Goal: Task Accomplishment & Management: Manage account settings

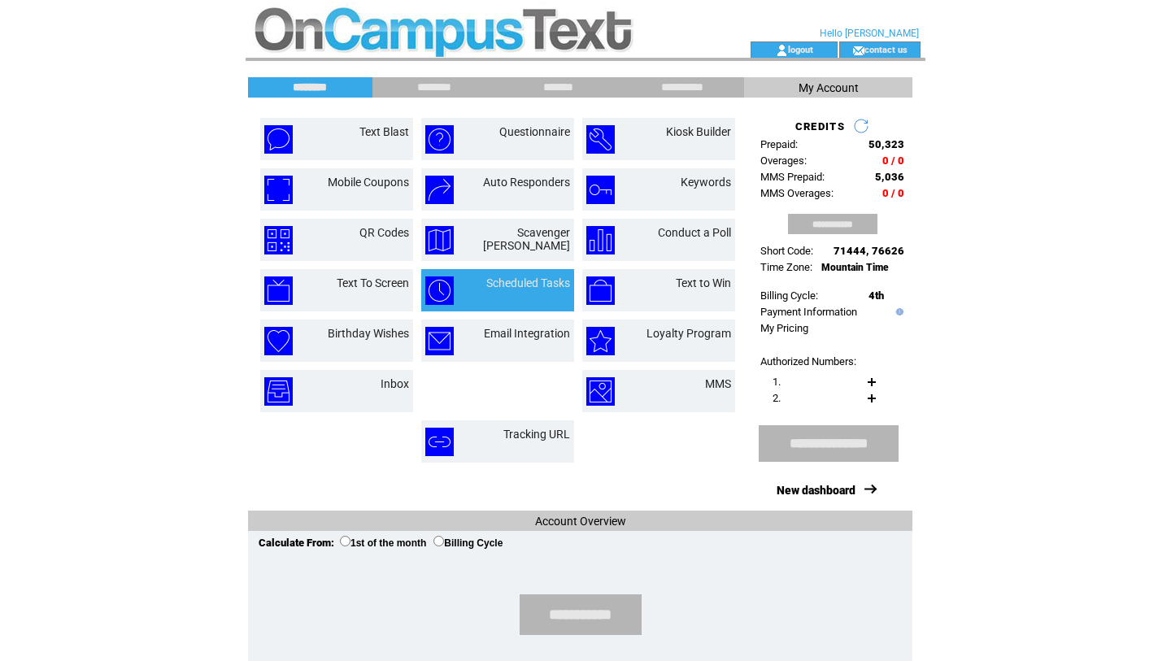
click at [488, 289] on link "Scheduled Tasks" at bounding box center [528, 283] width 84 height 13
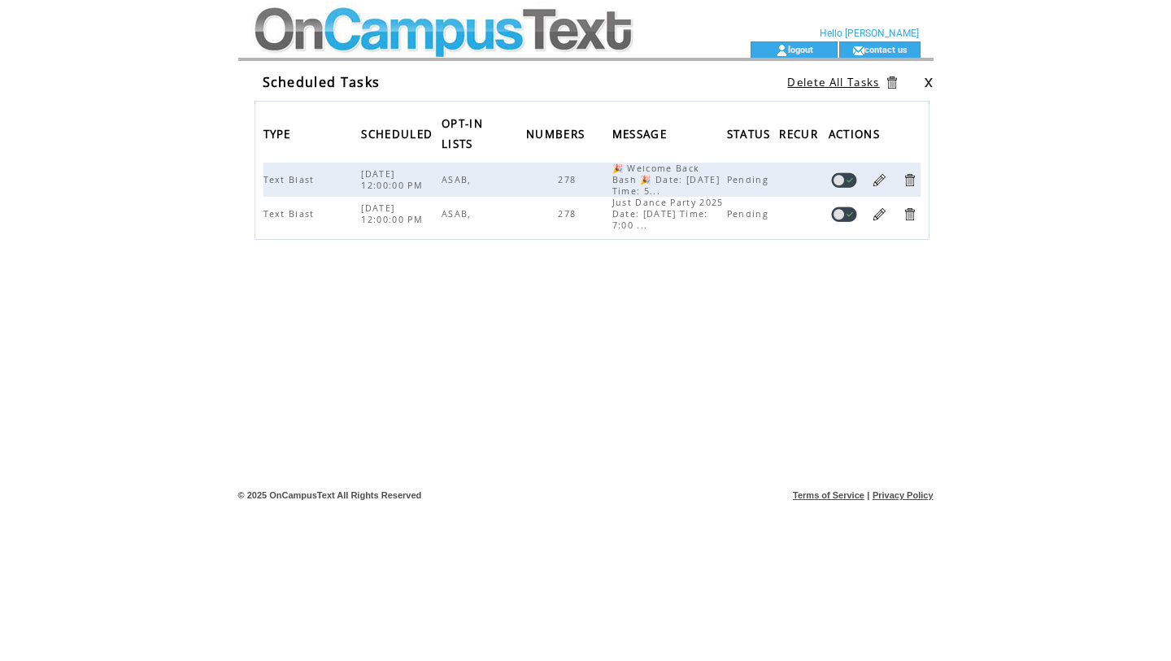
click at [448, 181] on span "ASAB," at bounding box center [459, 179] width 34 height 11
click at [878, 178] on link at bounding box center [879, 179] width 15 height 15
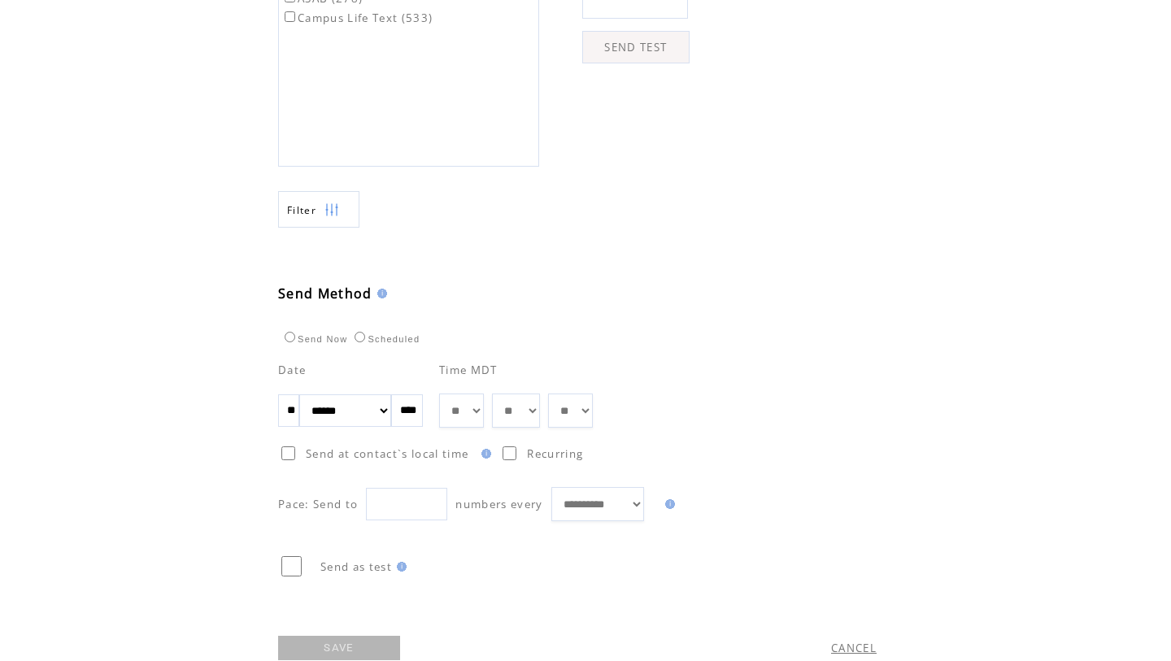
scroll to position [675, 0]
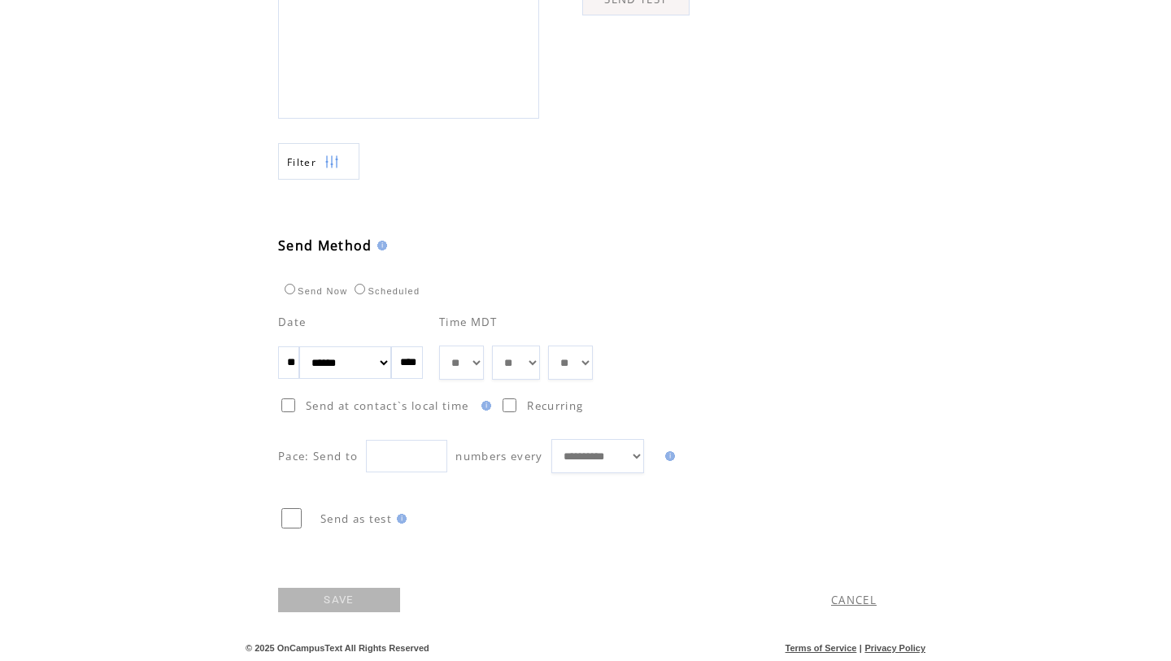
click at [345, 594] on link "SAVE" at bounding box center [339, 600] width 122 height 24
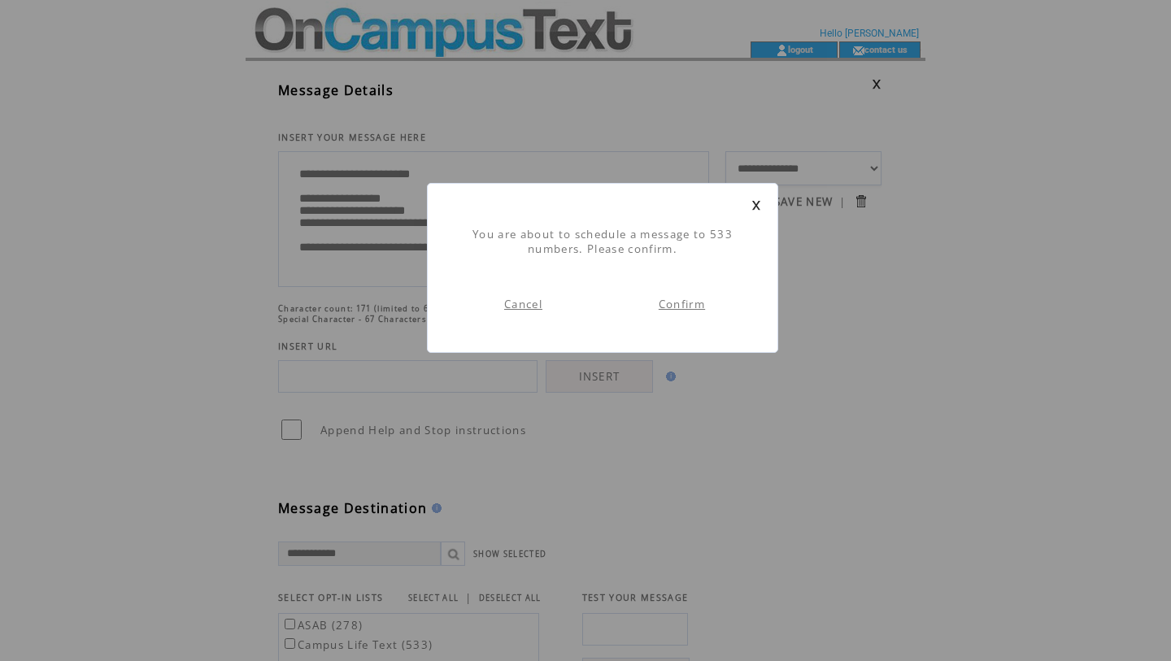
scroll to position [1, 0]
click at [674, 310] on link "Confirm" at bounding box center [682, 304] width 46 height 15
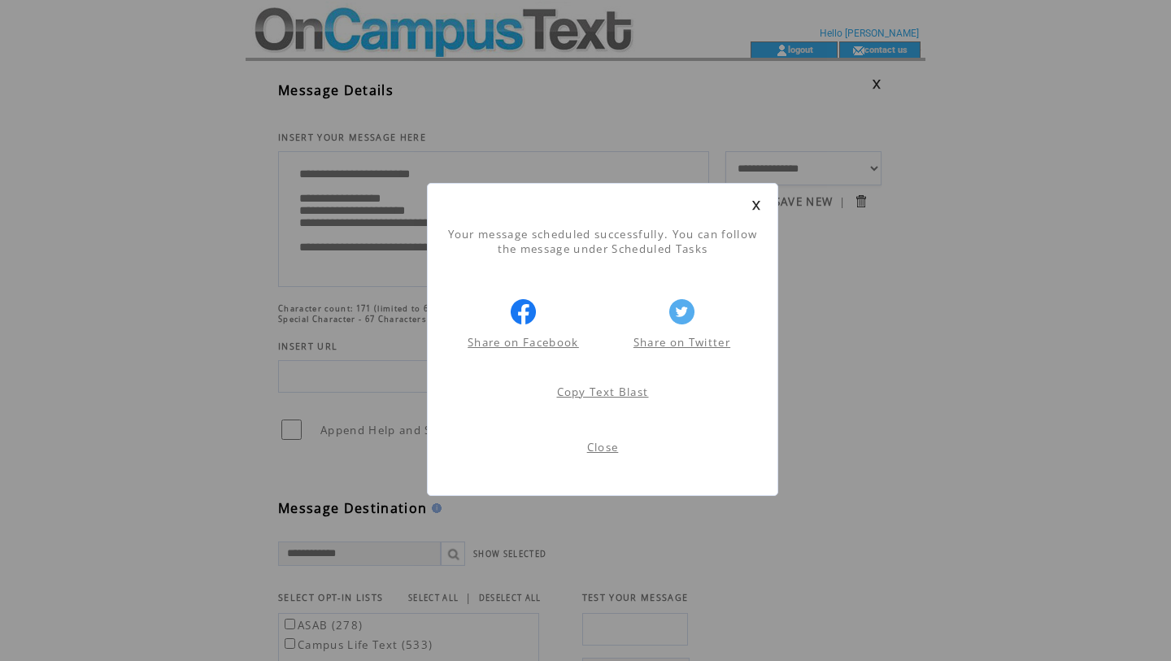
scroll to position [1, 0]
click at [606, 449] on link "Close" at bounding box center [603, 447] width 32 height 15
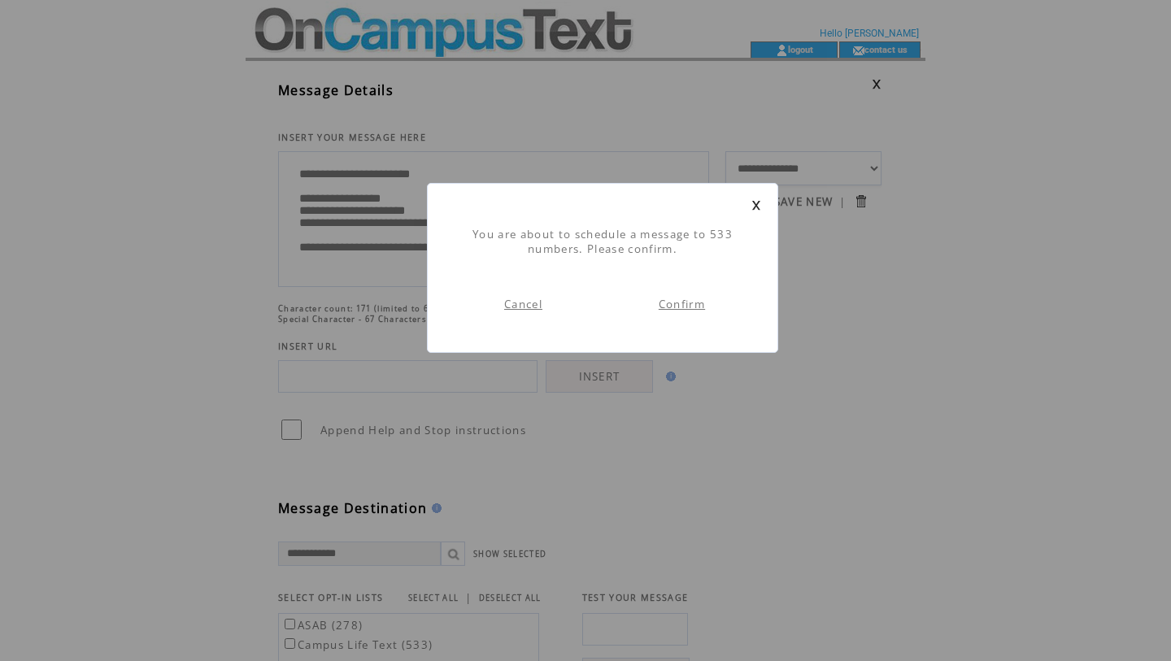
scroll to position [1, 0]
click at [758, 207] on link at bounding box center [757, 205] width 10 height 11
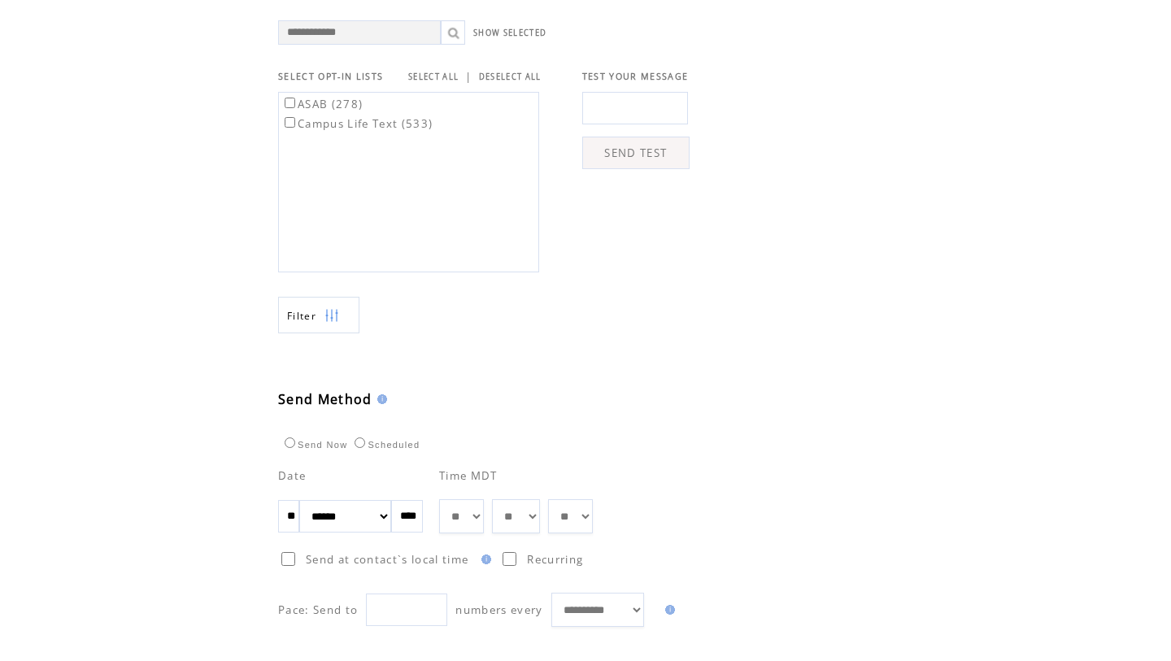
scroll to position [675, 0]
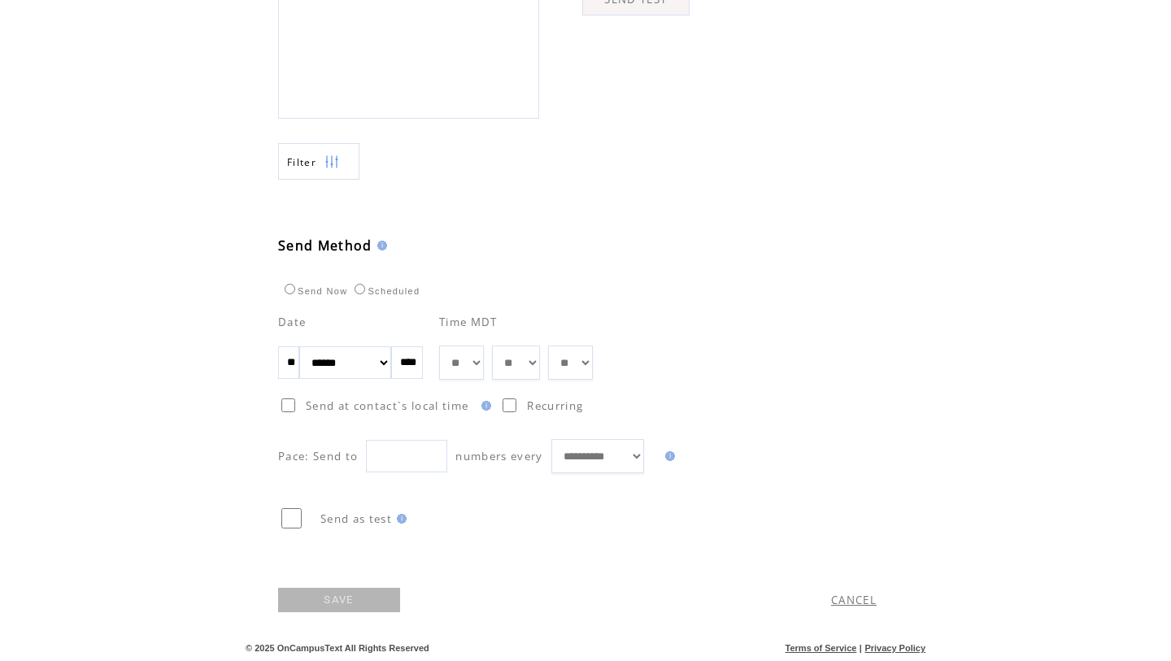
click at [342, 592] on link "SAVE" at bounding box center [339, 600] width 122 height 24
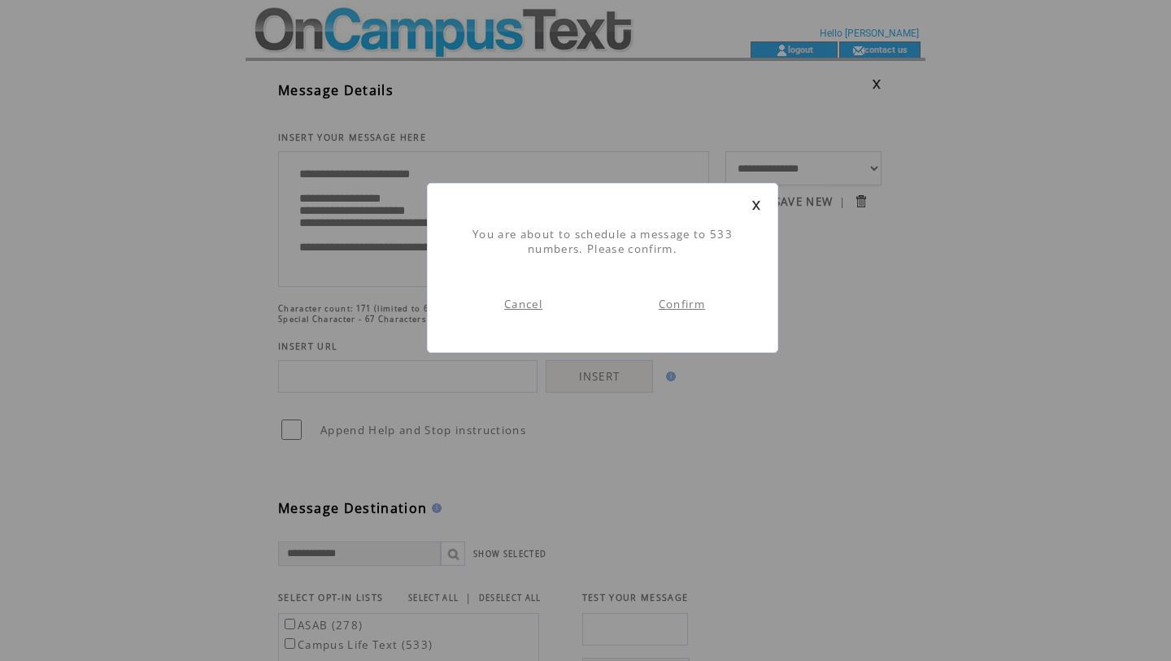
scroll to position [1, 0]
click at [678, 307] on link "Confirm" at bounding box center [682, 304] width 46 height 15
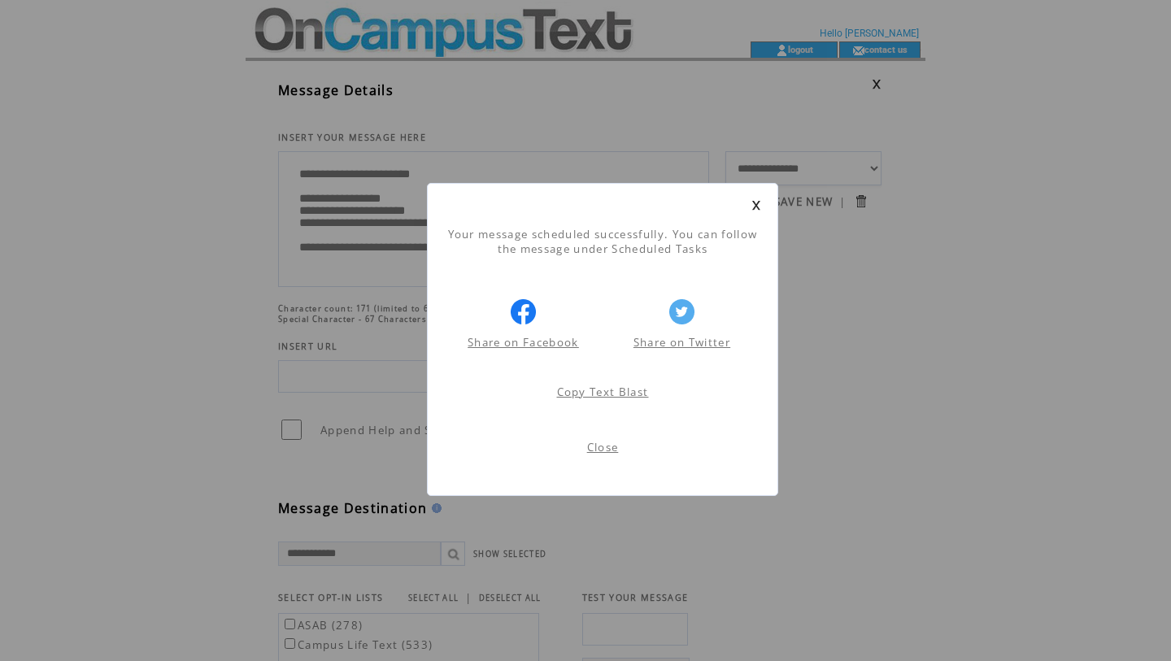
scroll to position [1, 0]
click at [587, 451] on link "Close" at bounding box center [603, 447] width 32 height 15
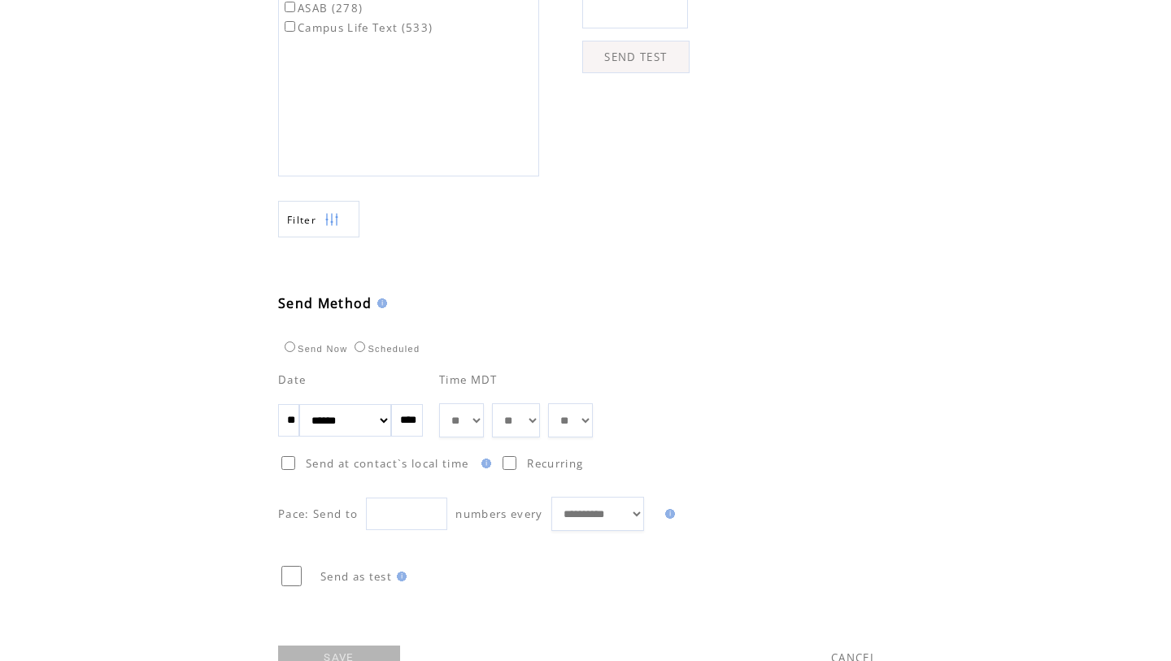
scroll to position [675, 0]
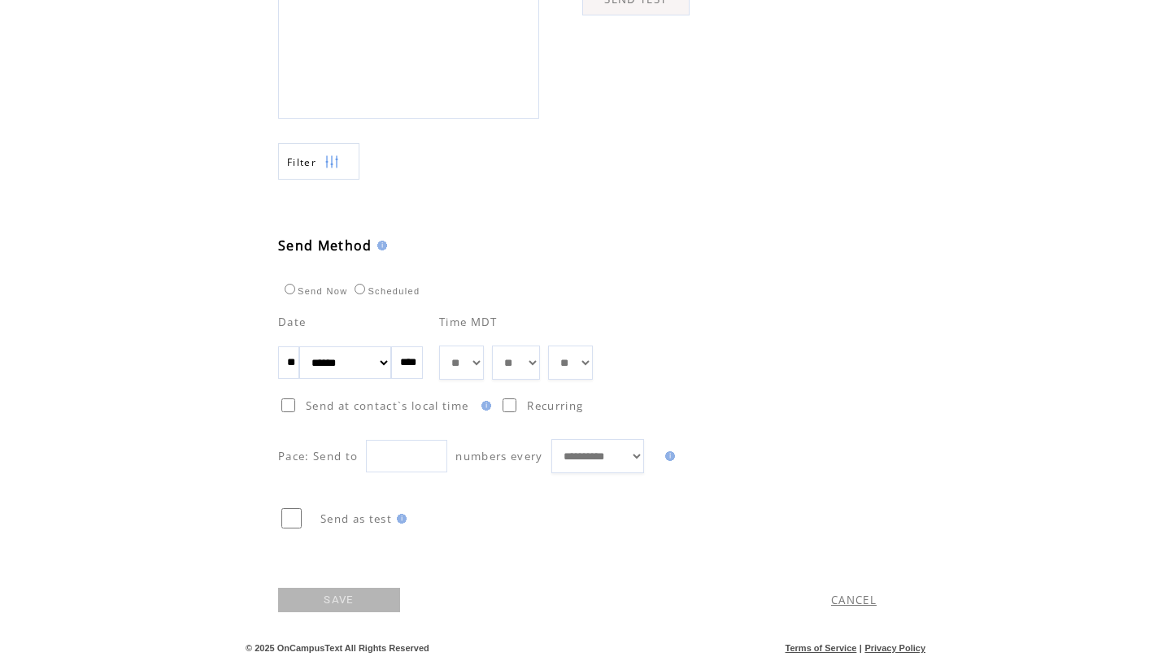
click at [839, 593] on link "CANCEL" at bounding box center [854, 600] width 46 height 15
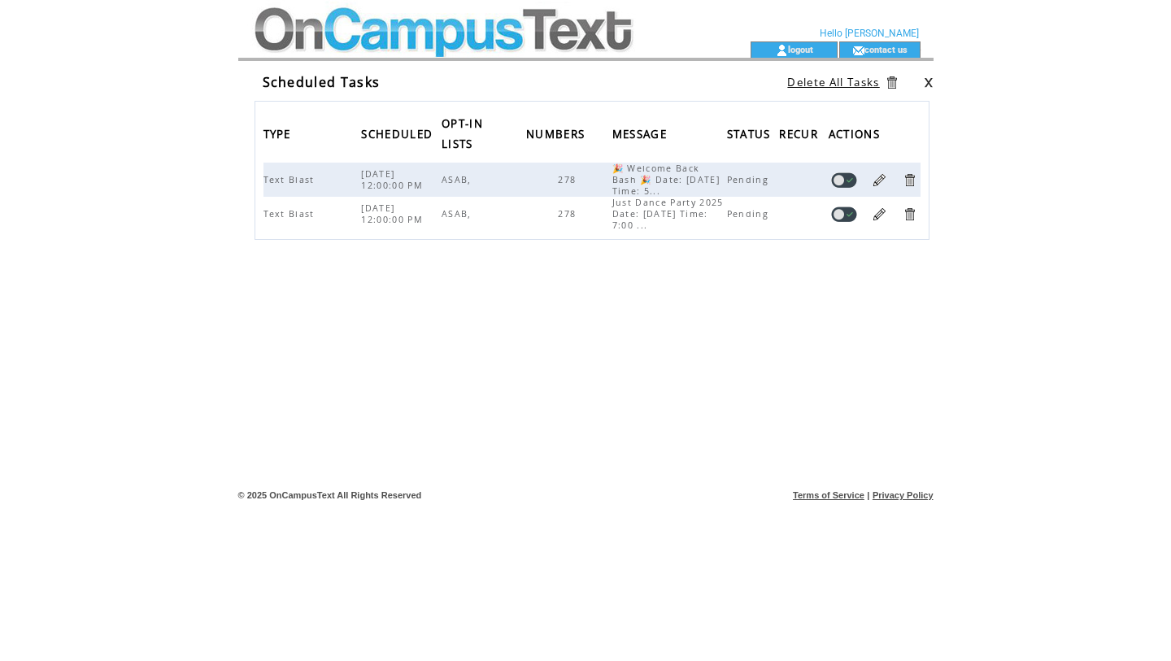
click at [698, 216] on span "Just Dance Party 2025 Date: [DATE] Time: 7:00 ..." at bounding box center [668, 214] width 111 height 34
click at [410, 219] on span "[DATE] 12:00:00 PM" at bounding box center [394, 214] width 66 height 23
click at [877, 221] on link at bounding box center [879, 214] width 15 height 15
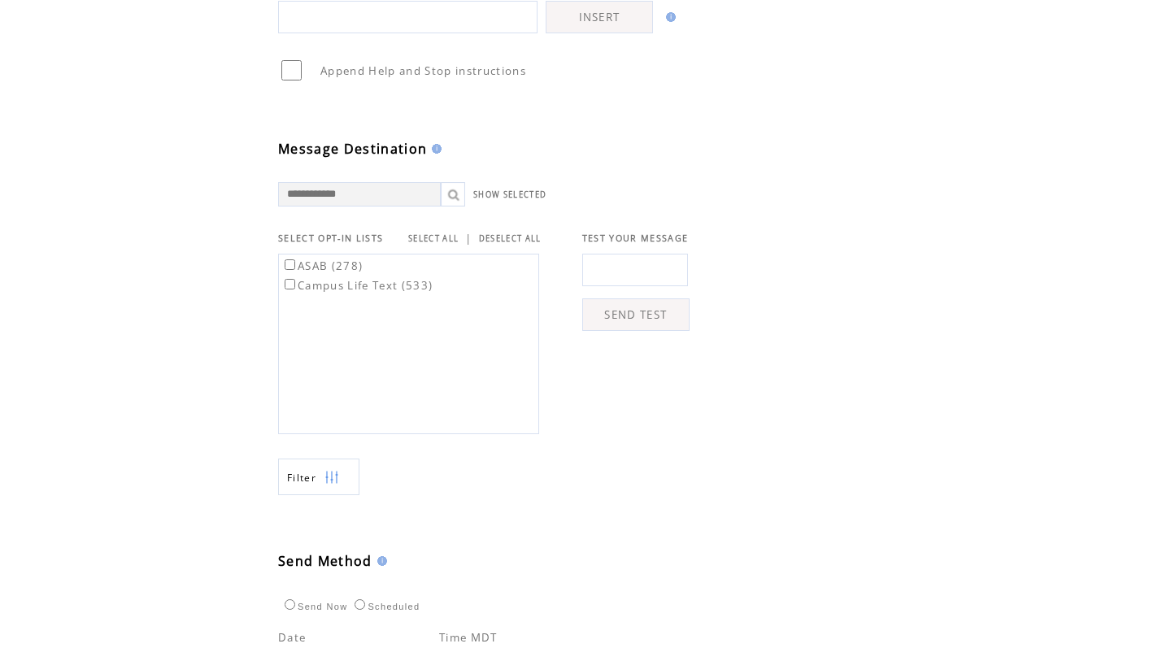
scroll to position [686, 0]
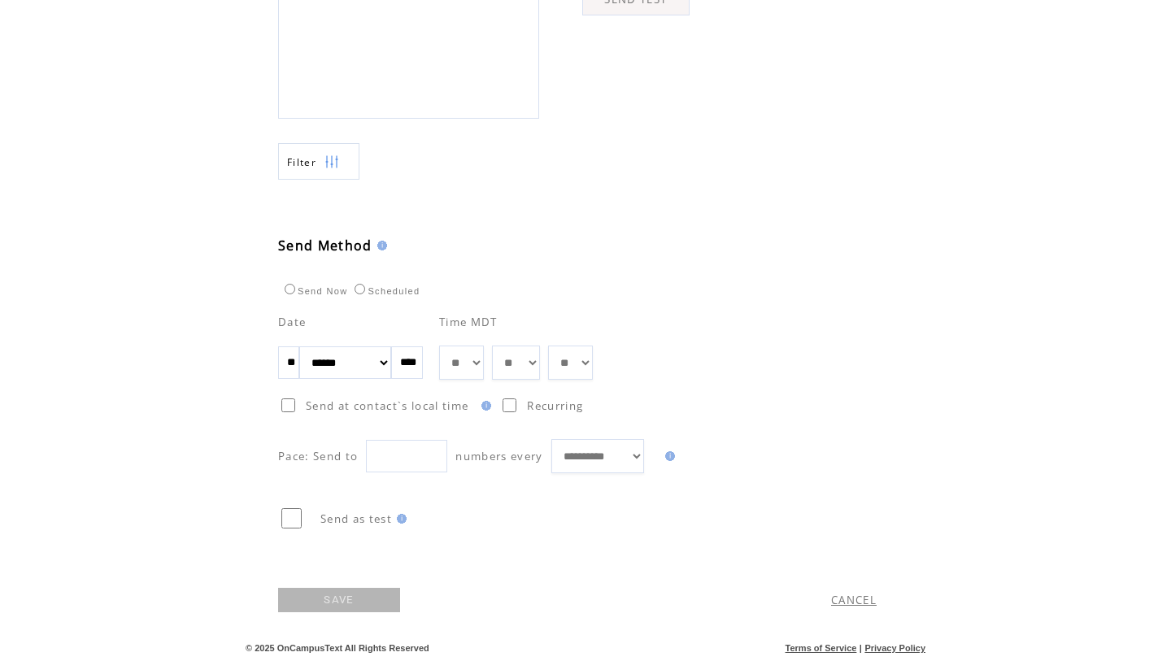
click at [846, 596] on link "CANCEL" at bounding box center [854, 600] width 46 height 15
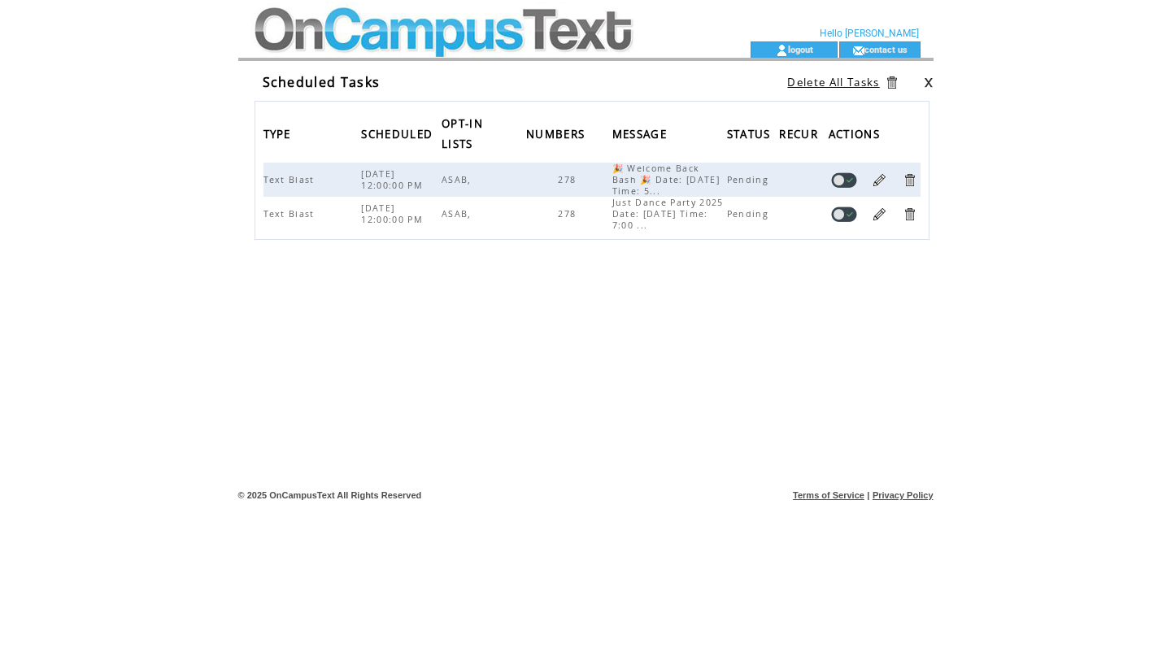
click at [366, 184] on span "08/20/2025 12:00:00 PM" at bounding box center [394, 179] width 66 height 23
click at [872, 177] on link at bounding box center [879, 179] width 15 height 15
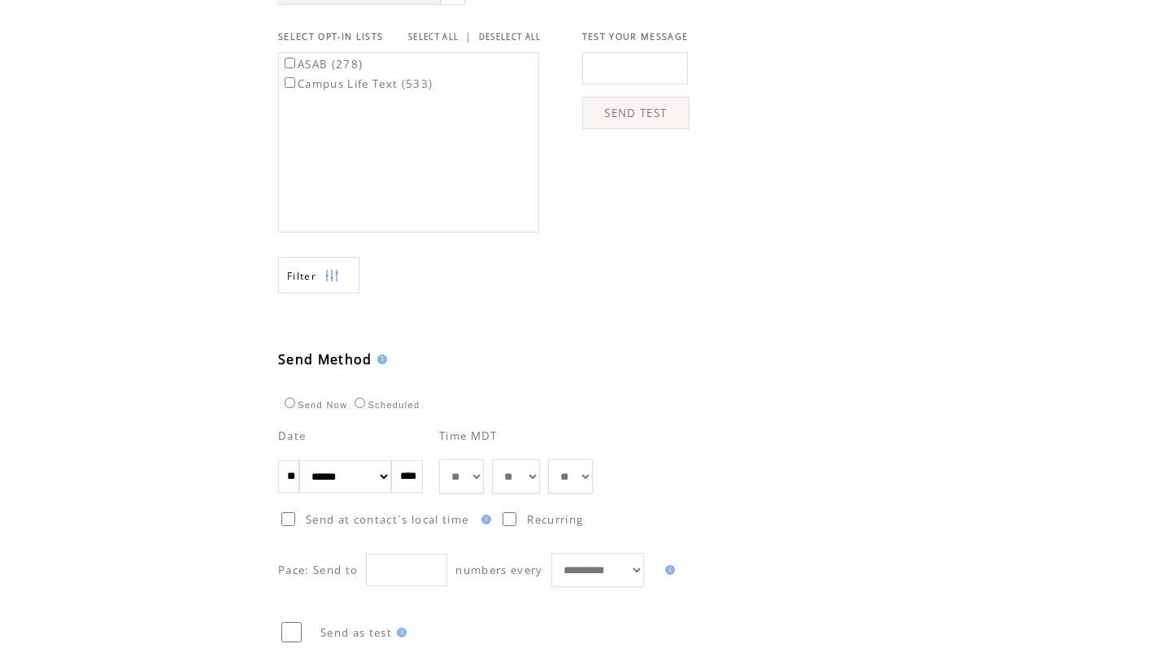
scroll to position [675, 0]
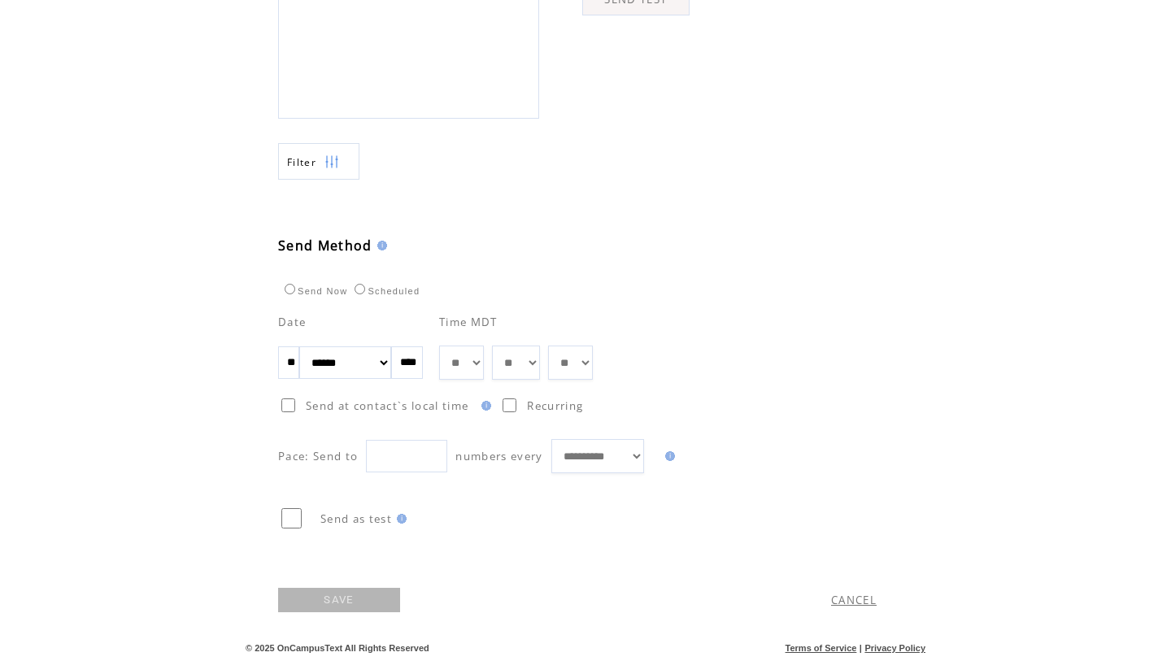
click at [368, 599] on link "SAVE" at bounding box center [339, 600] width 122 height 24
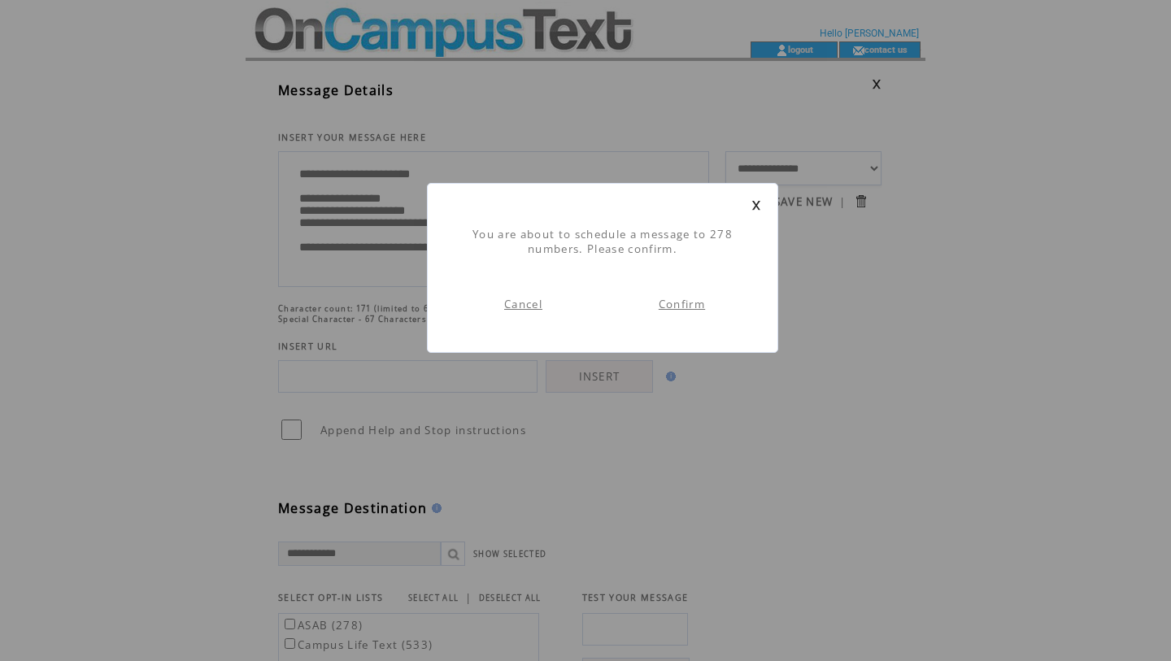
scroll to position [1, 0]
click at [678, 310] on link "Confirm" at bounding box center [682, 304] width 46 height 15
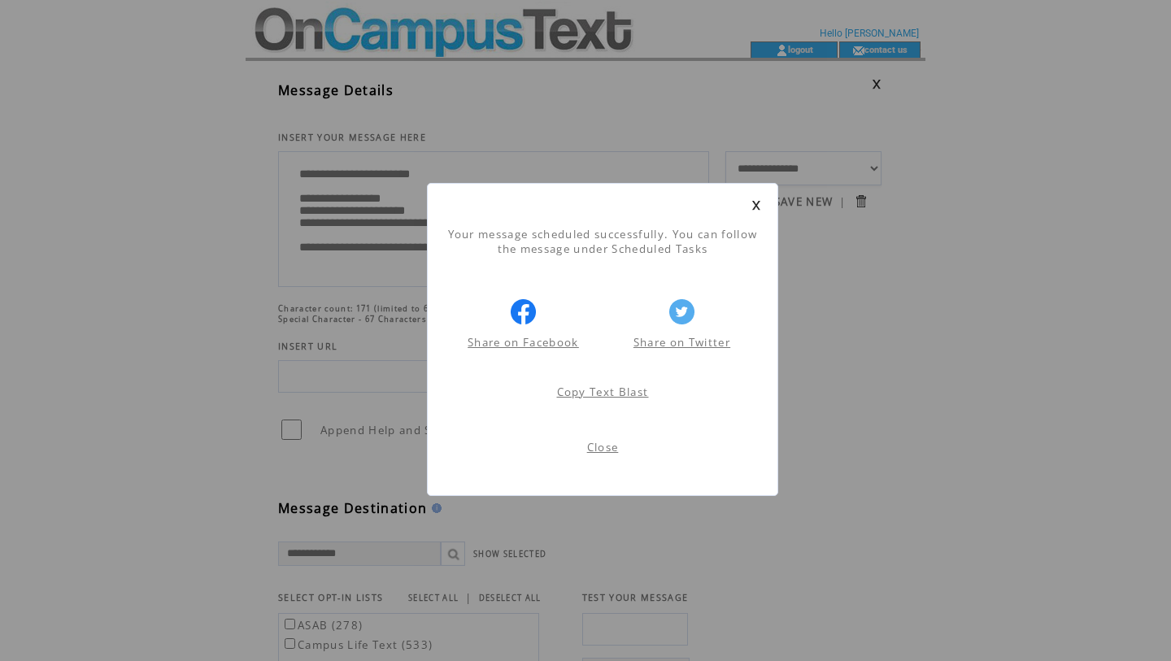
scroll to position [1, 0]
click at [601, 443] on link "Close" at bounding box center [603, 447] width 32 height 15
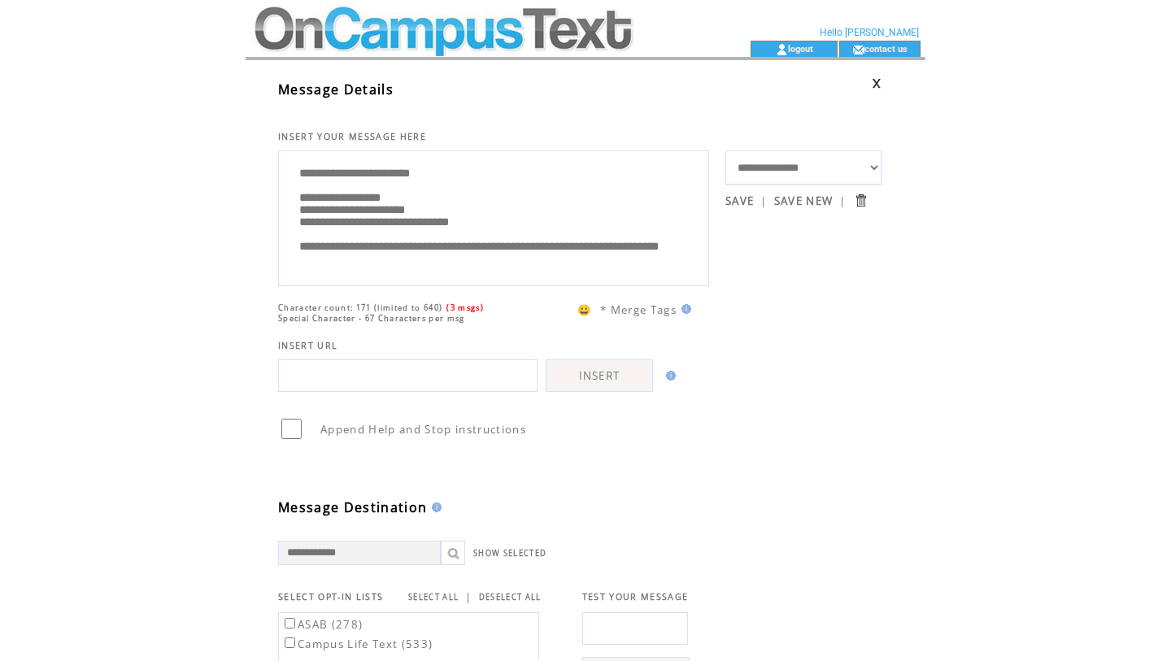
scroll to position [675, 0]
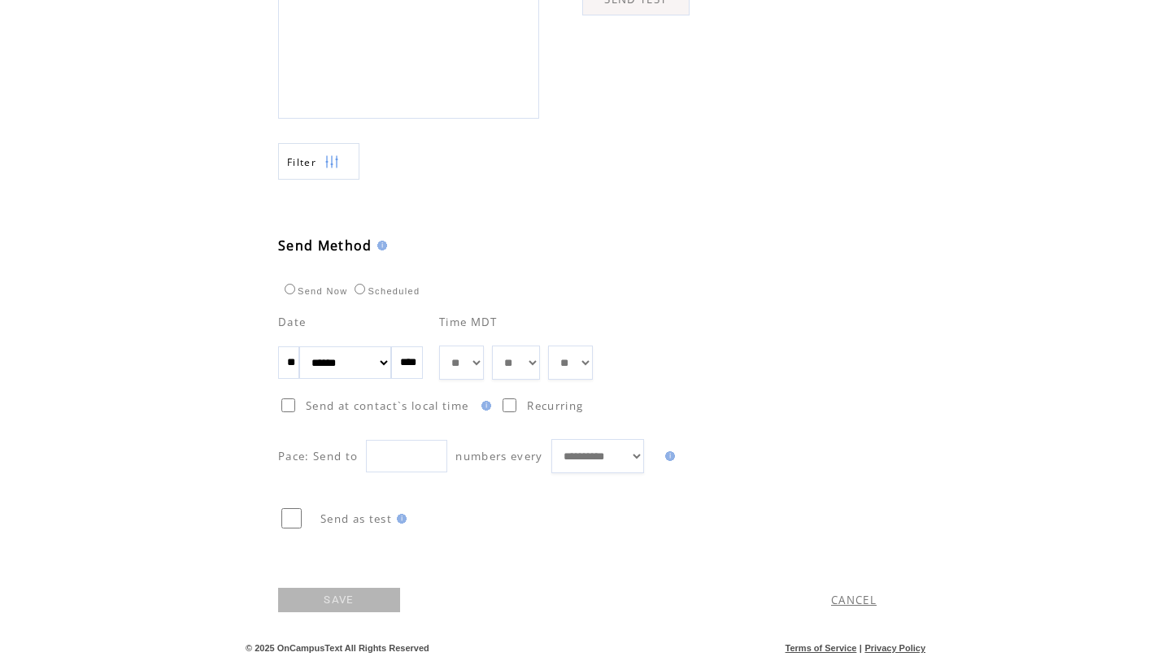
click at [852, 596] on link "CANCEL" at bounding box center [854, 600] width 46 height 15
